Goal: Transaction & Acquisition: Purchase product/service

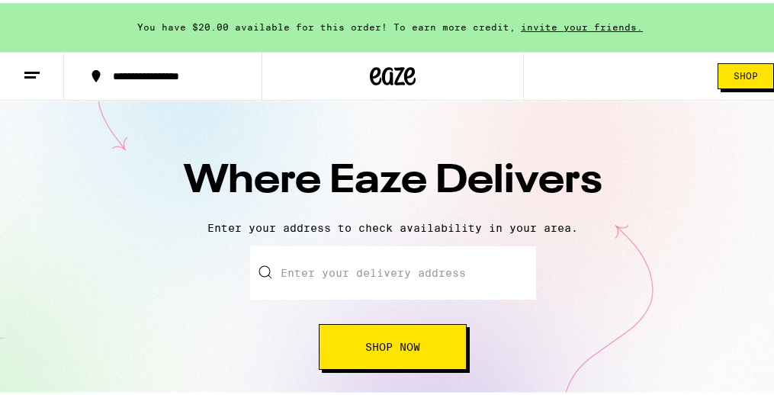
click at [393, 279] on input "text" at bounding box center [393, 269] width 286 height 53
click at [394, 235] on div "Where Eaze Delivers Enter your address to check availability in your area. Ente…" at bounding box center [393, 259] width 786 height 323
click at [363, 266] on input "text" at bounding box center [393, 269] width 286 height 53
type input "0"
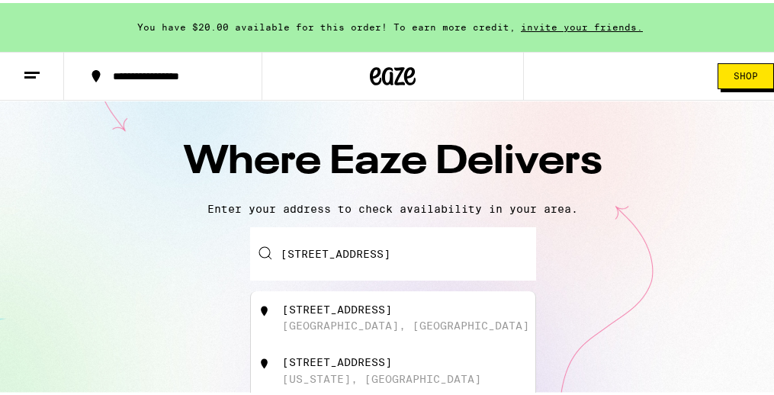
scroll to position [29, 0]
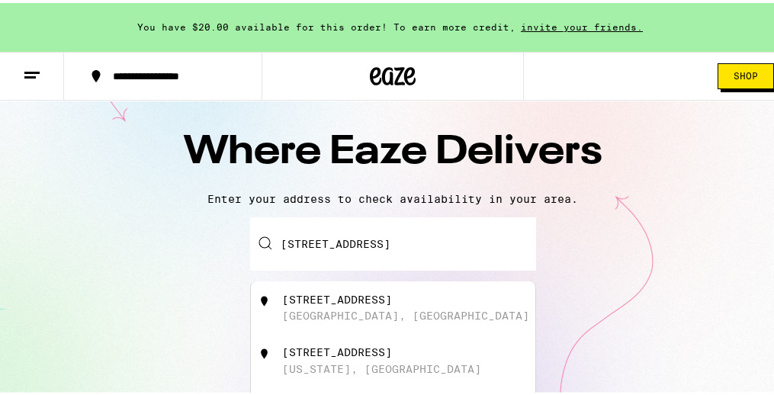
click at [324, 302] on div "1040 Berkshire Drive" at bounding box center [337, 297] width 110 height 12
type input "1040 Berkshire Drive, El Dorado Hills, CA"
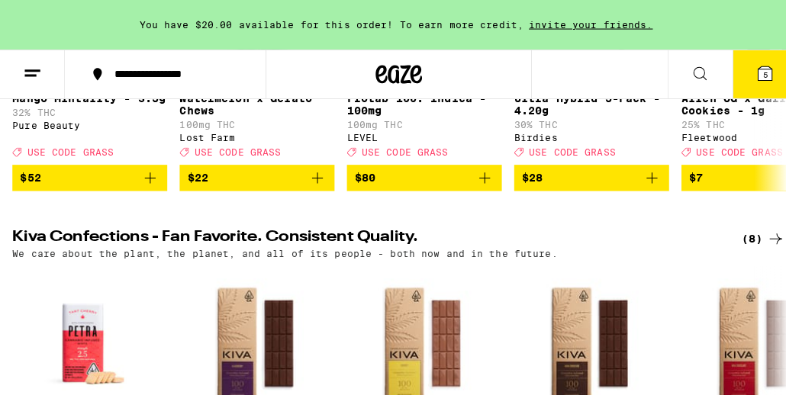
scroll to position [280, 0]
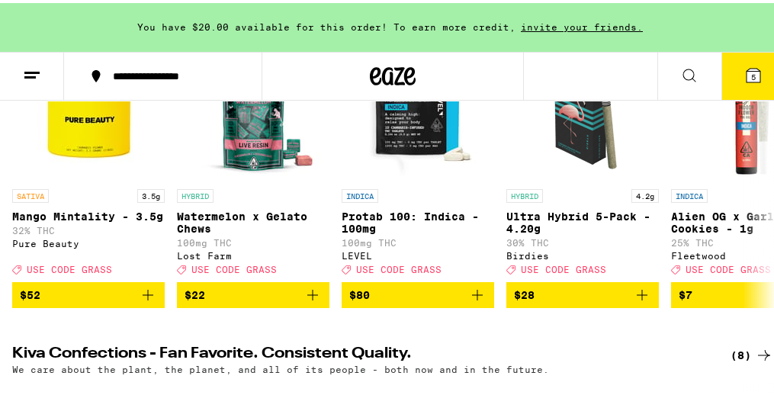
click at [739, 60] on button "5" at bounding box center [754, 73] width 64 height 47
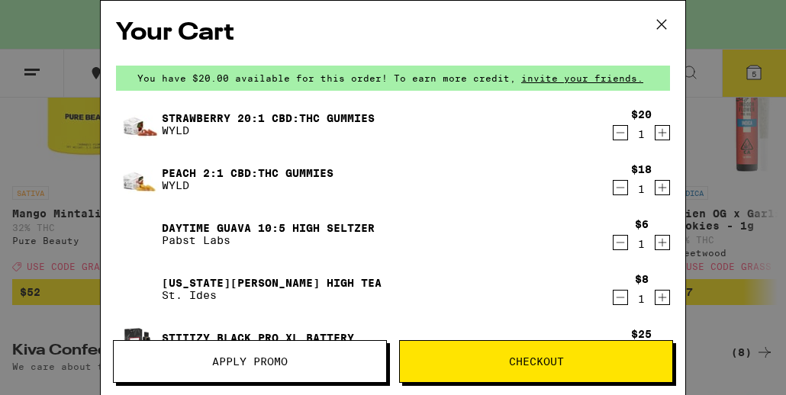
click at [652, 20] on icon at bounding box center [661, 24] width 23 height 23
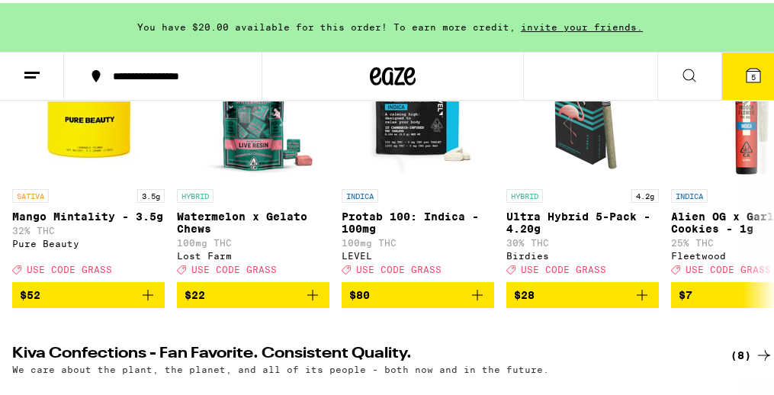
click at [184, 69] on div "**********" at bounding box center [171, 73] width 132 height 11
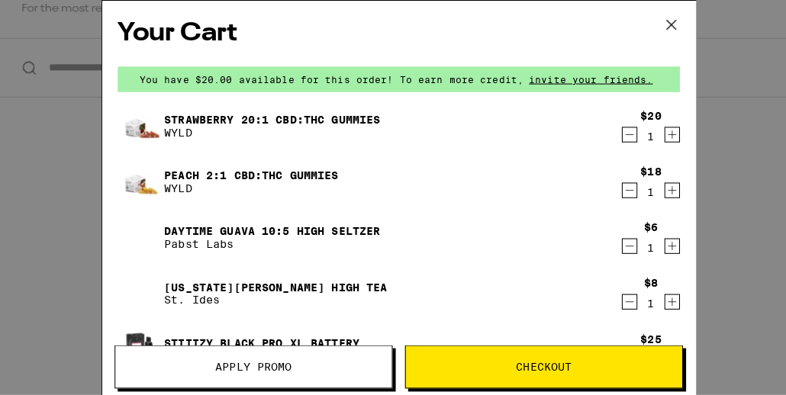
scroll to position [280, 0]
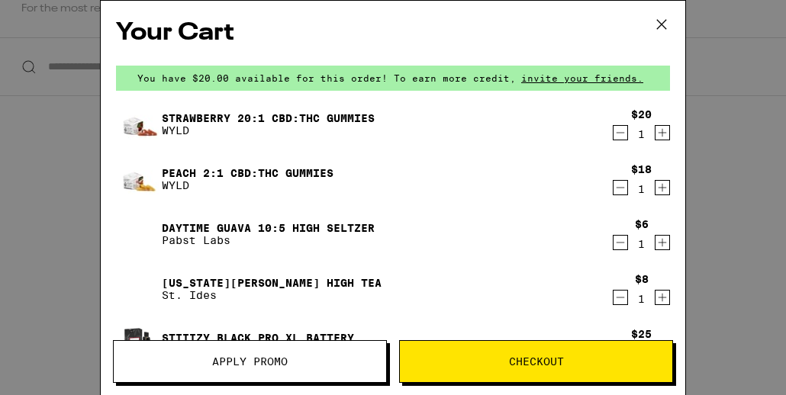
click at [650, 22] on icon at bounding box center [661, 24] width 23 height 23
